Goal: Task Accomplishment & Management: Manage account settings

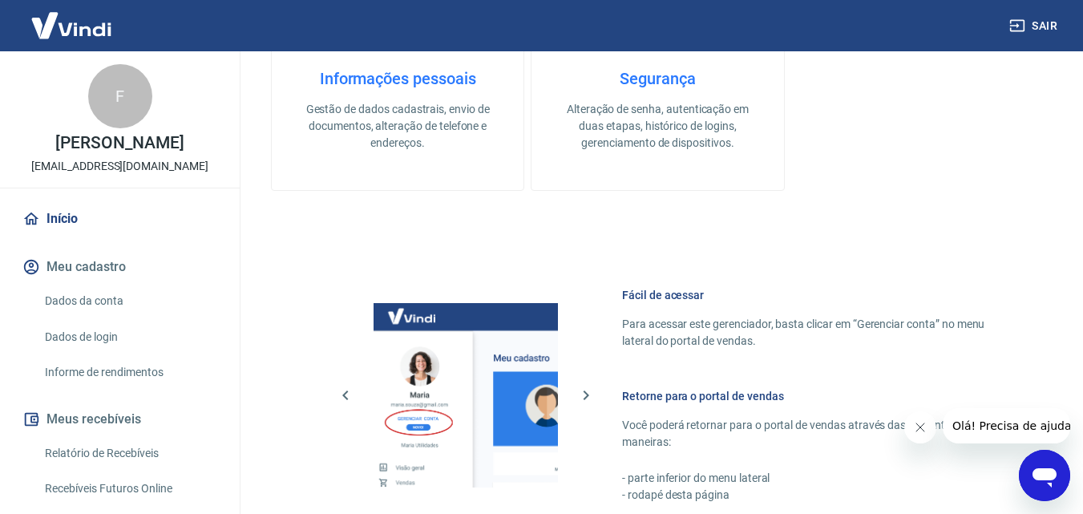
scroll to position [802, 0]
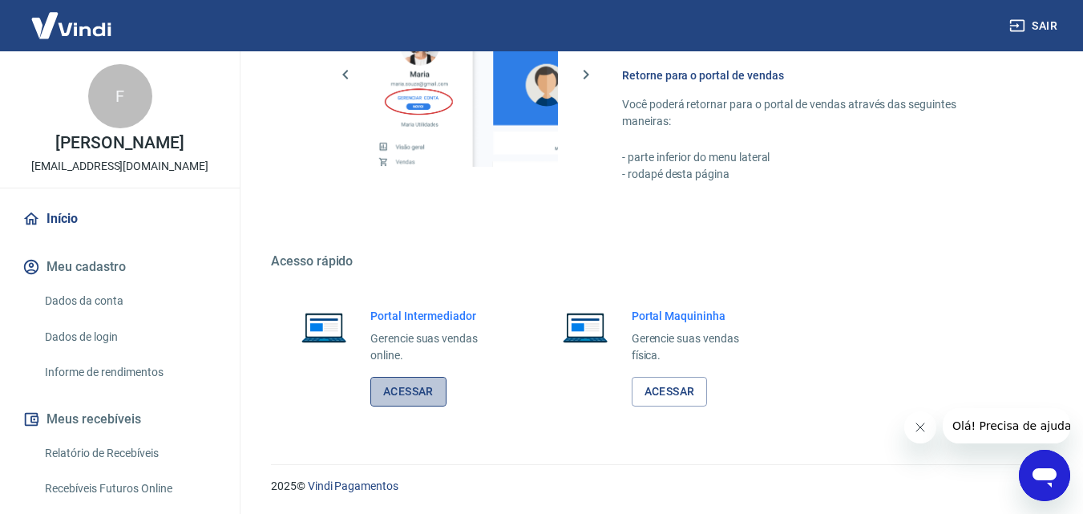
click at [394, 393] on link "Acessar" at bounding box center [408, 392] width 76 height 30
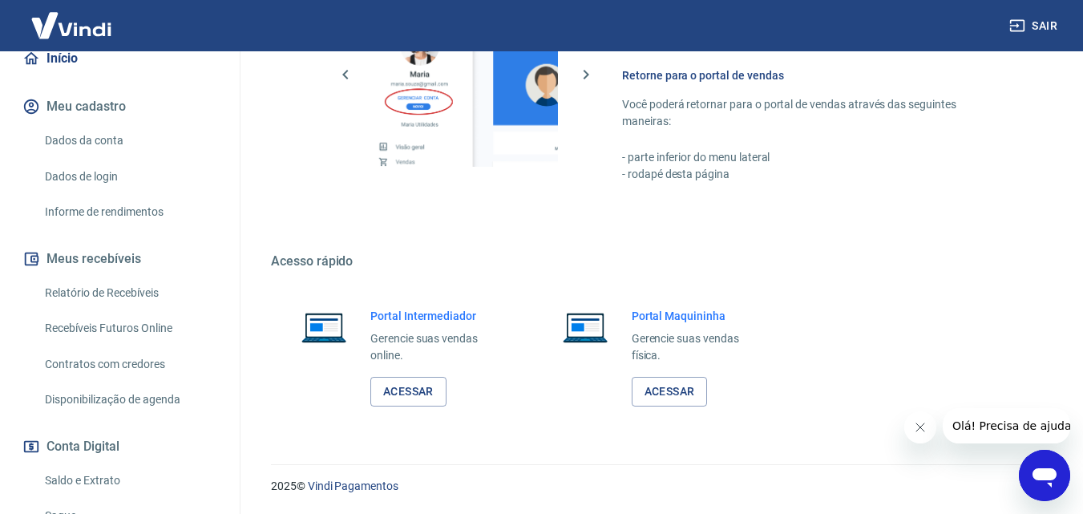
scroll to position [240, 0]
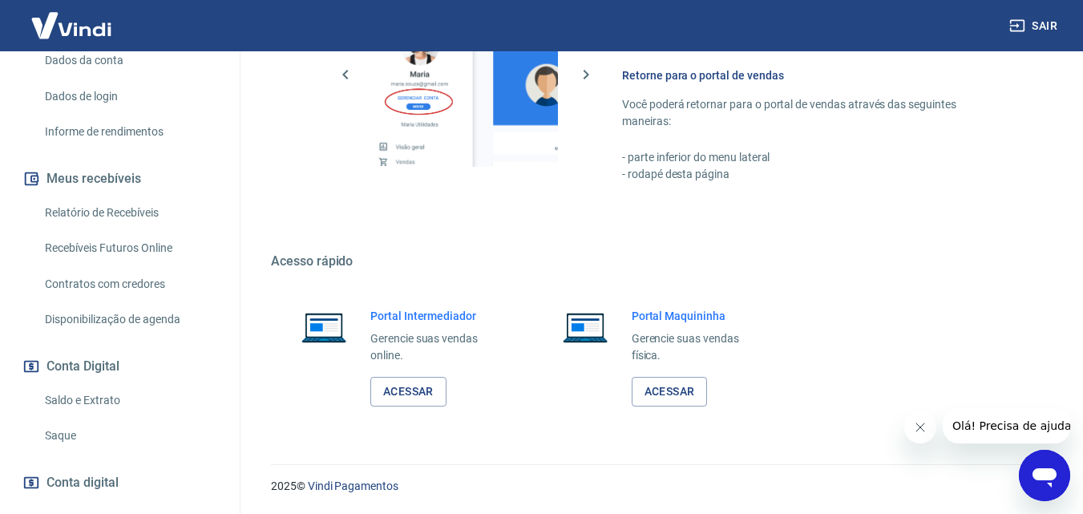
click at [77, 395] on link "Saldo e Extrato" at bounding box center [129, 400] width 182 height 33
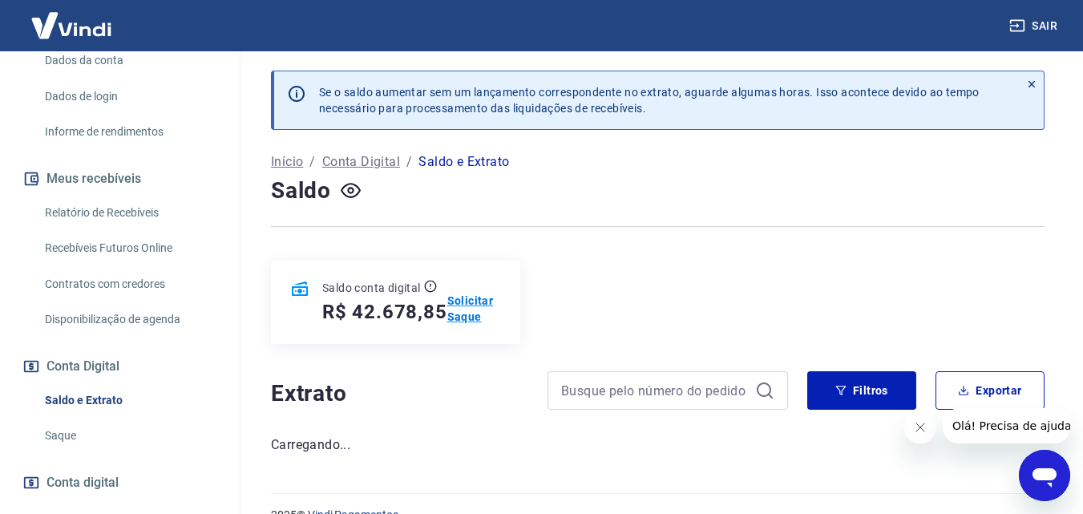
click at [471, 295] on p "Solicitar Saque" at bounding box center [474, 309] width 54 height 32
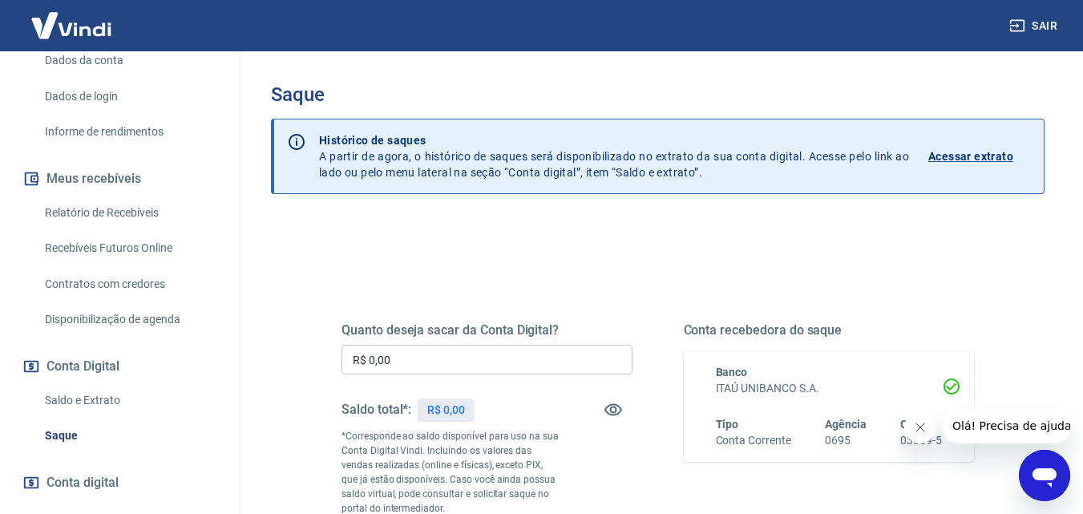
click at [422, 359] on input "R$ 0,00" at bounding box center [486, 360] width 291 height 30
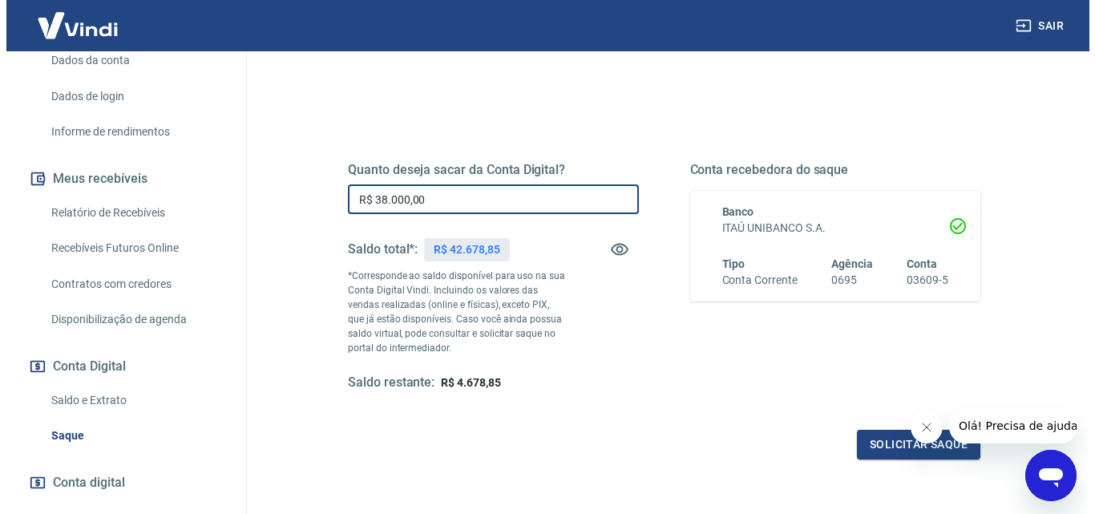
scroll to position [240, 0]
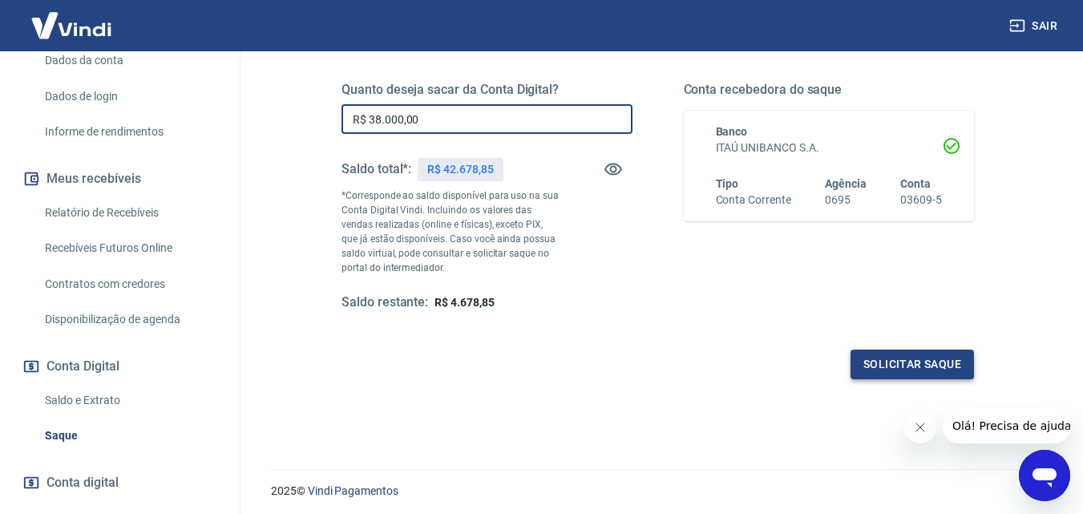
type input "R$ 38.000,00"
click at [891, 365] on button "Solicitar saque" at bounding box center [911, 364] width 123 height 30
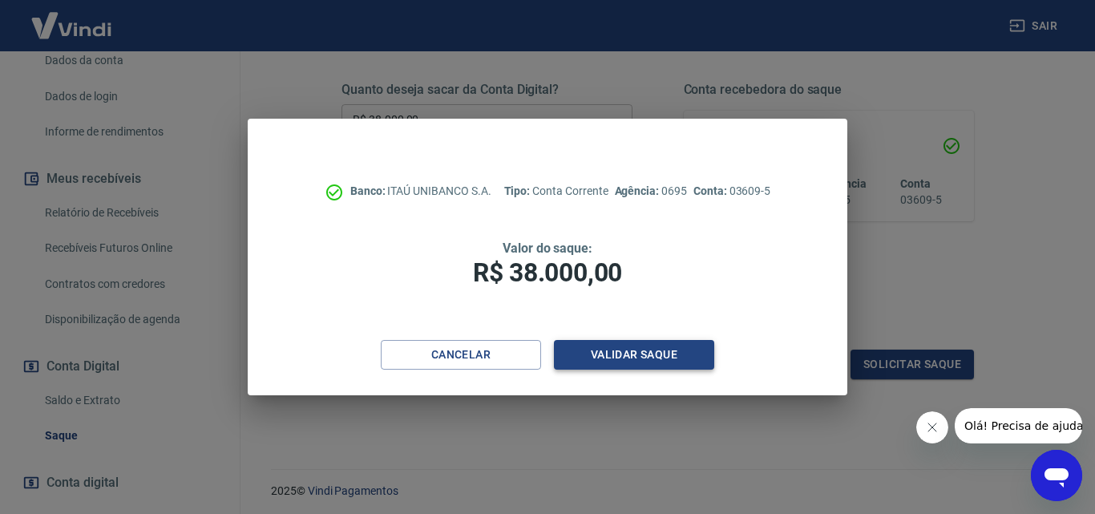
click at [643, 356] on button "Validar saque" at bounding box center [634, 355] width 160 height 30
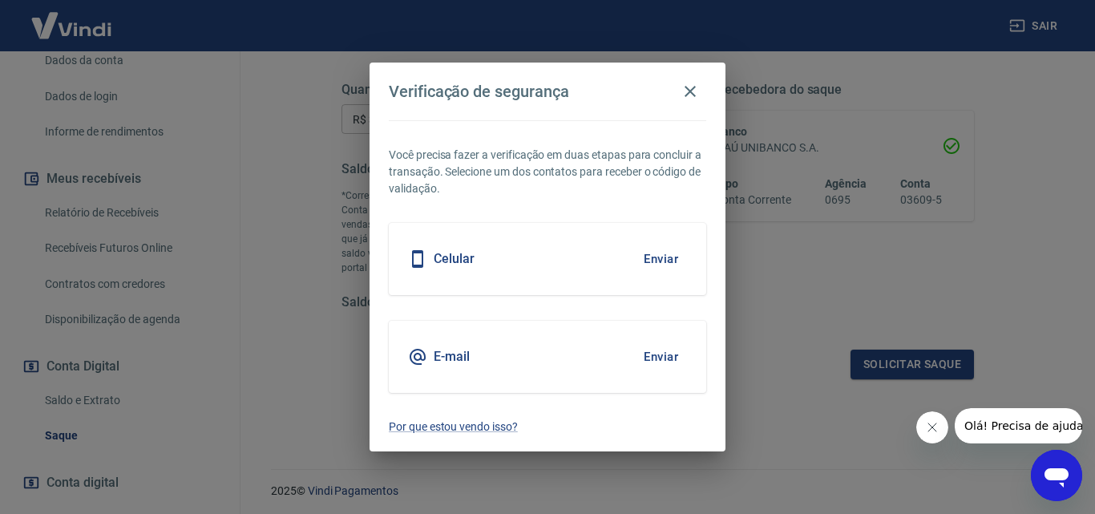
click at [655, 260] on button "Enviar" at bounding box center [661, 259] width 52 height 34
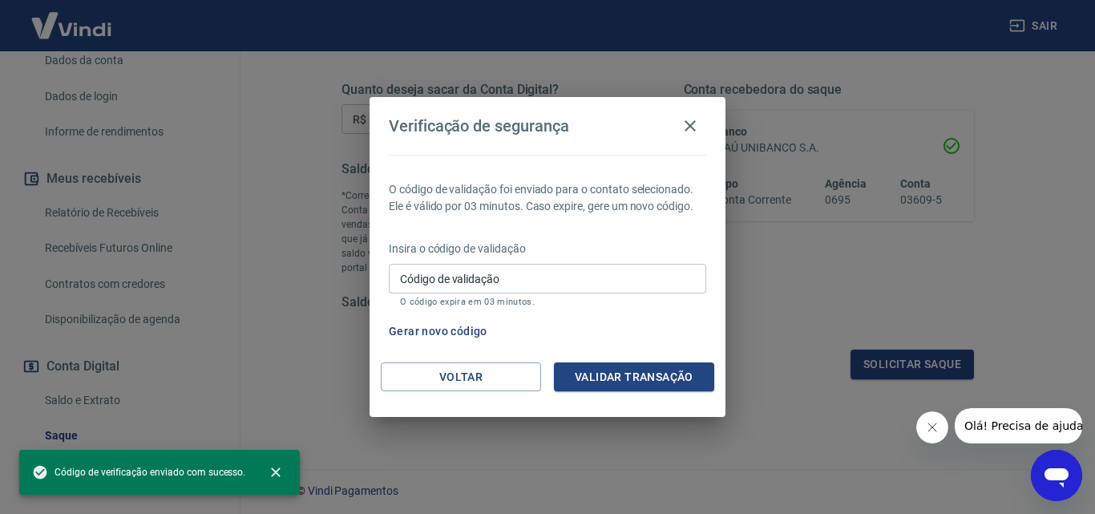
click at [441, 286] on input "Código de validação" at bounding box center [547, 279] width 317 height 30
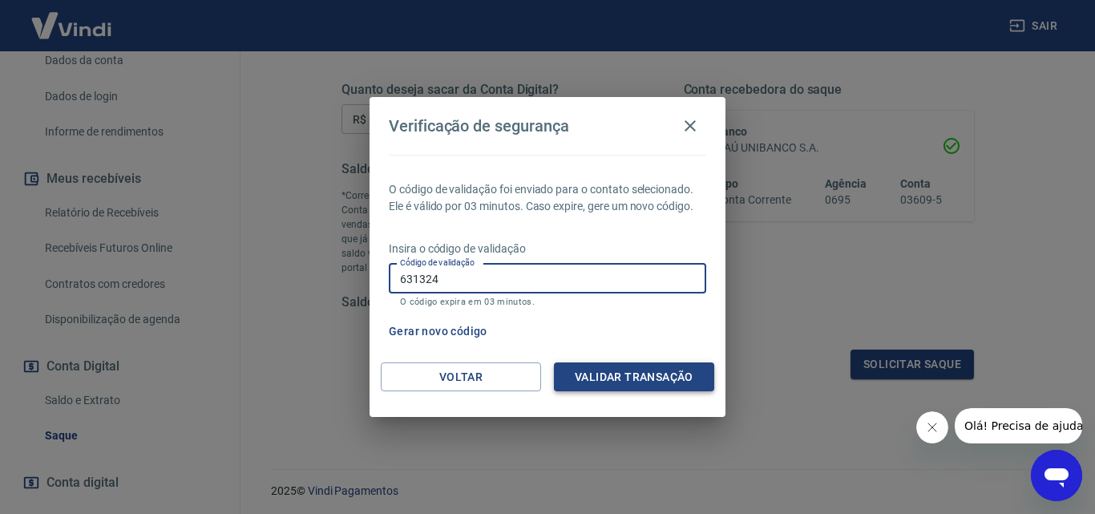
type input "631324"
click at [620, 374] on button "Validar transação" at bounding box center [634, 377] width 160 height 30
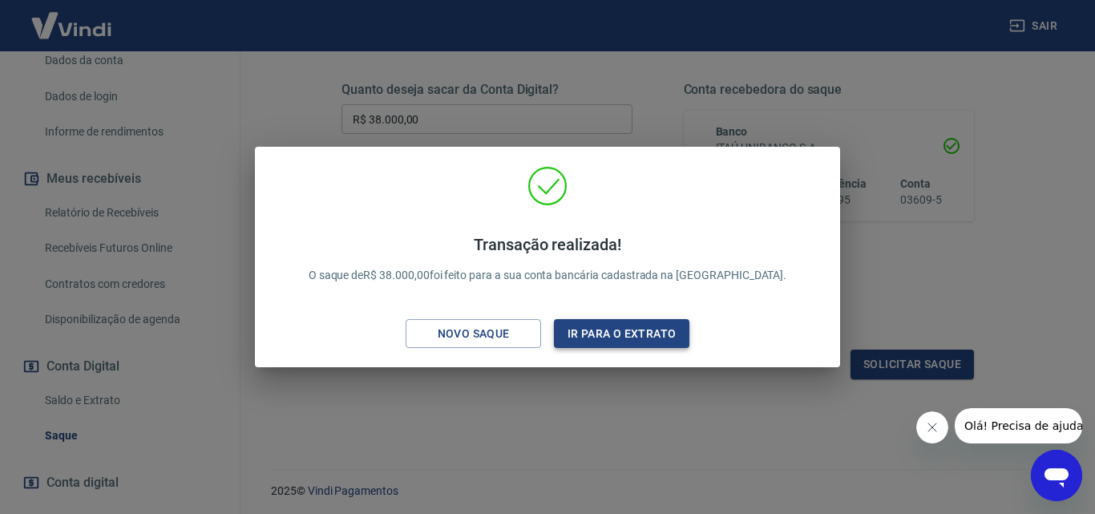
click at [588, 330] on button "Ir para o extrato" at bounding box center [621, 334] width 135 height 30
